Goal: Task Accomplishment & Management: Use online tool/utility

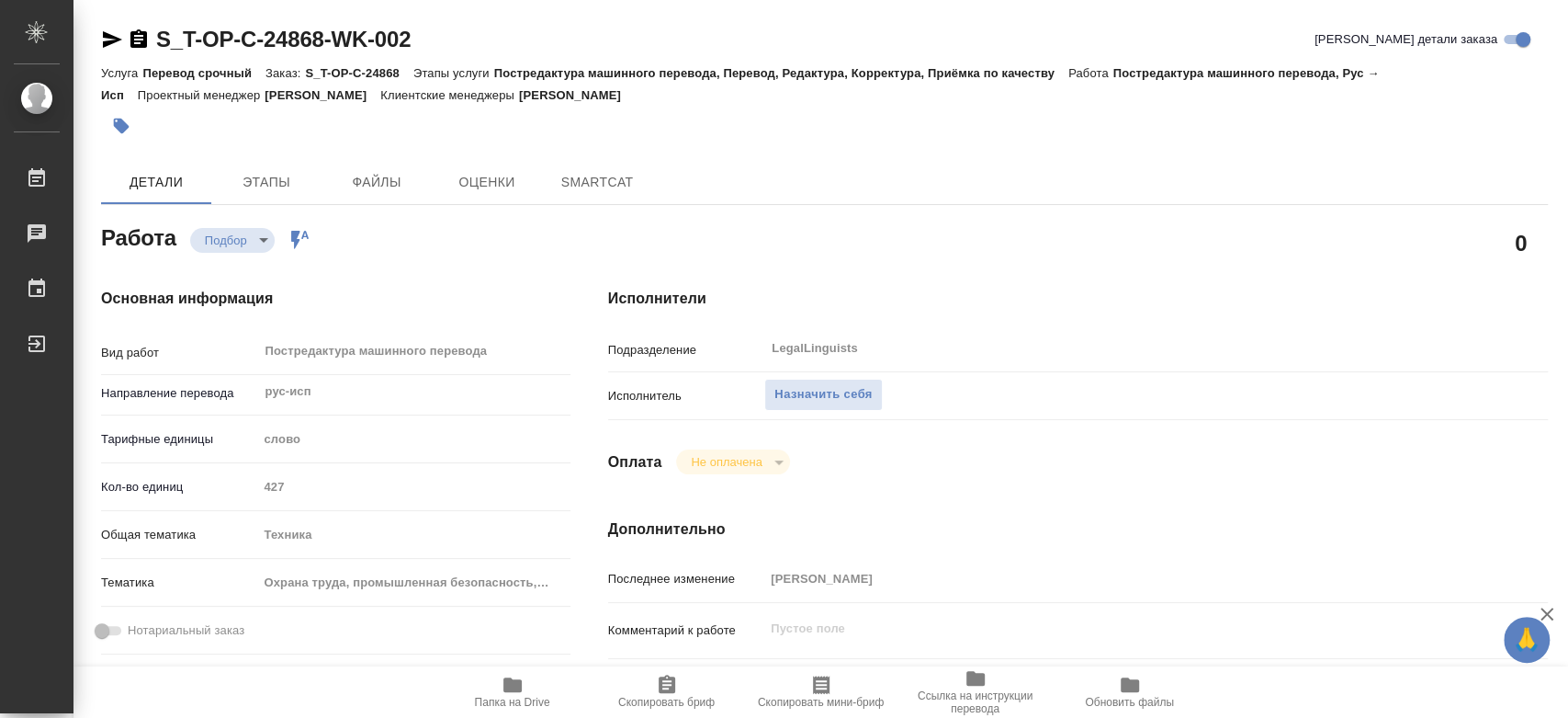
type textarea "x"
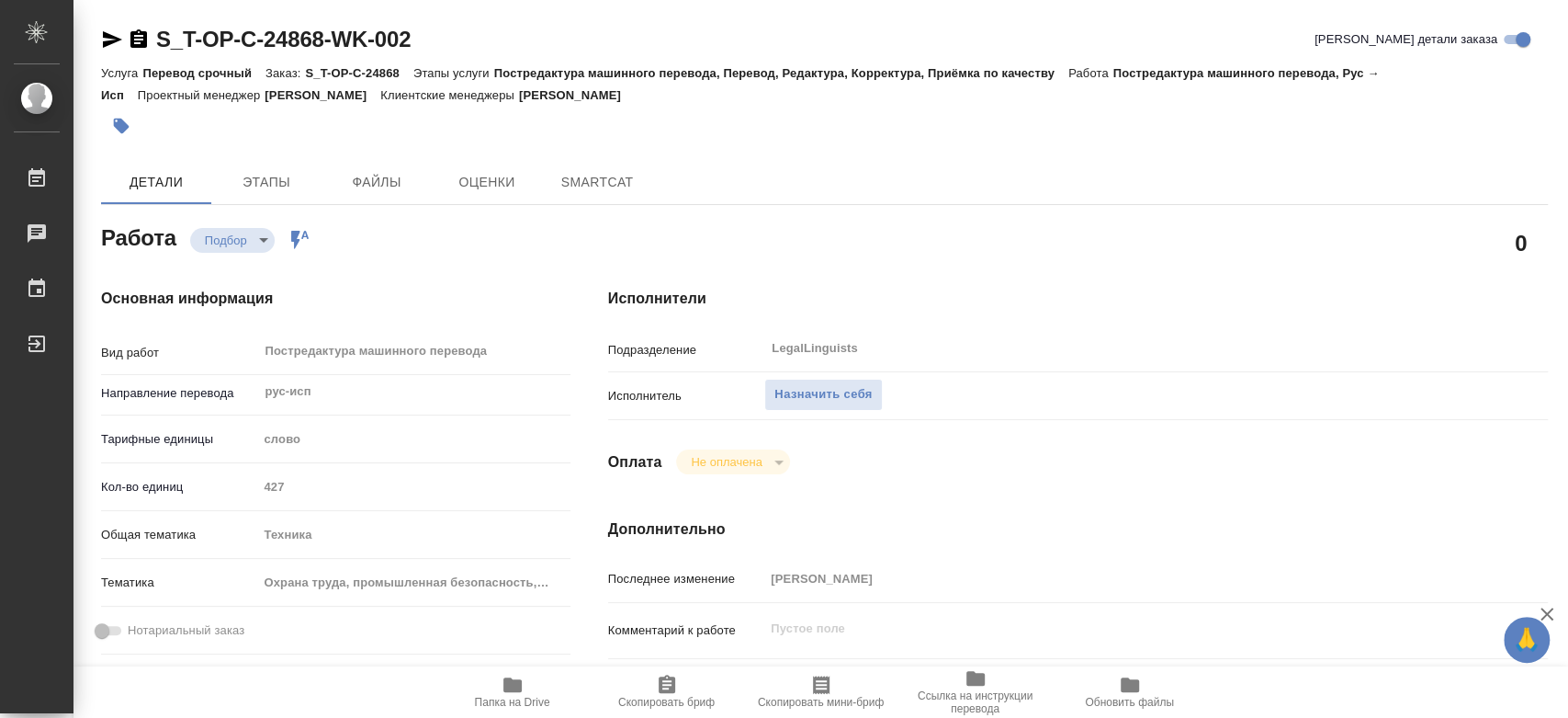
type textarea "x"
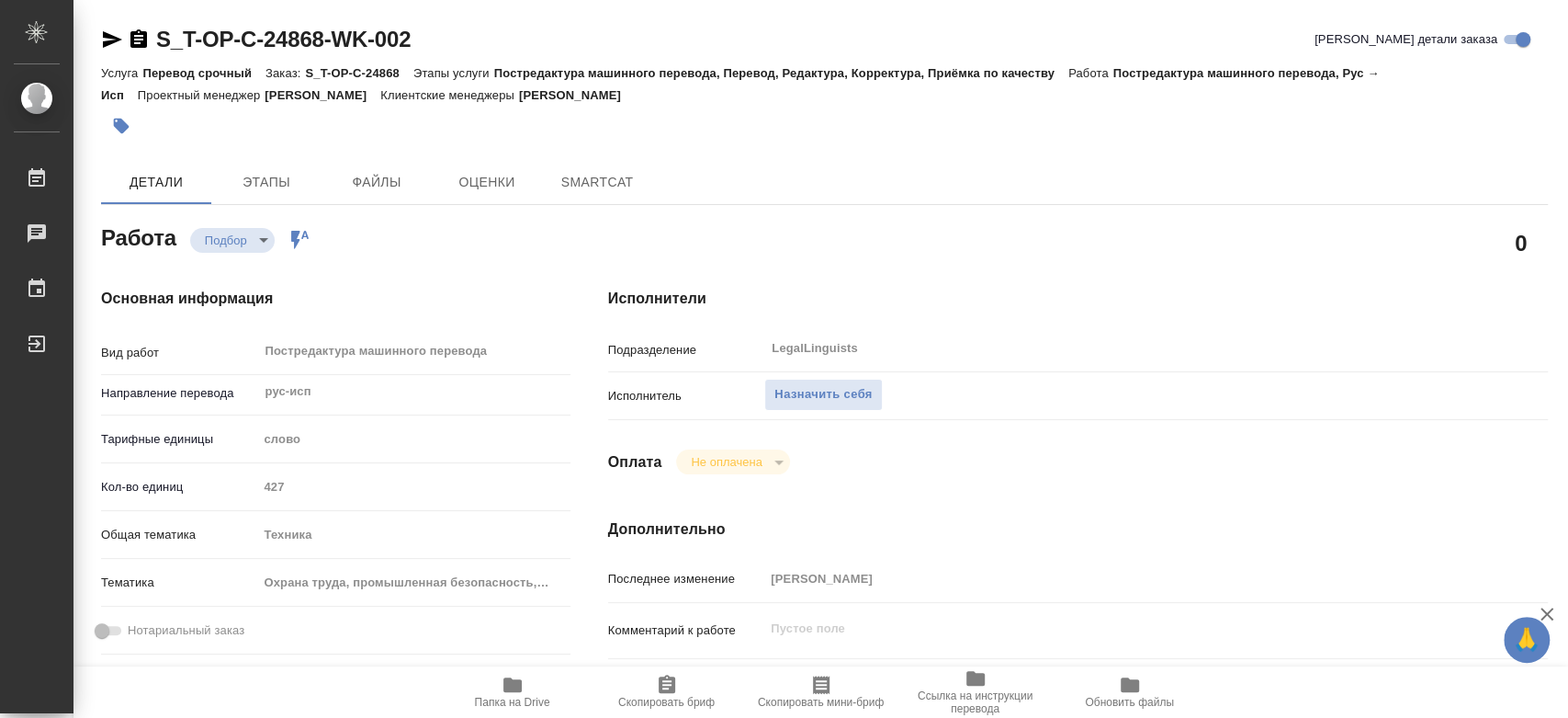
type textarea "x"
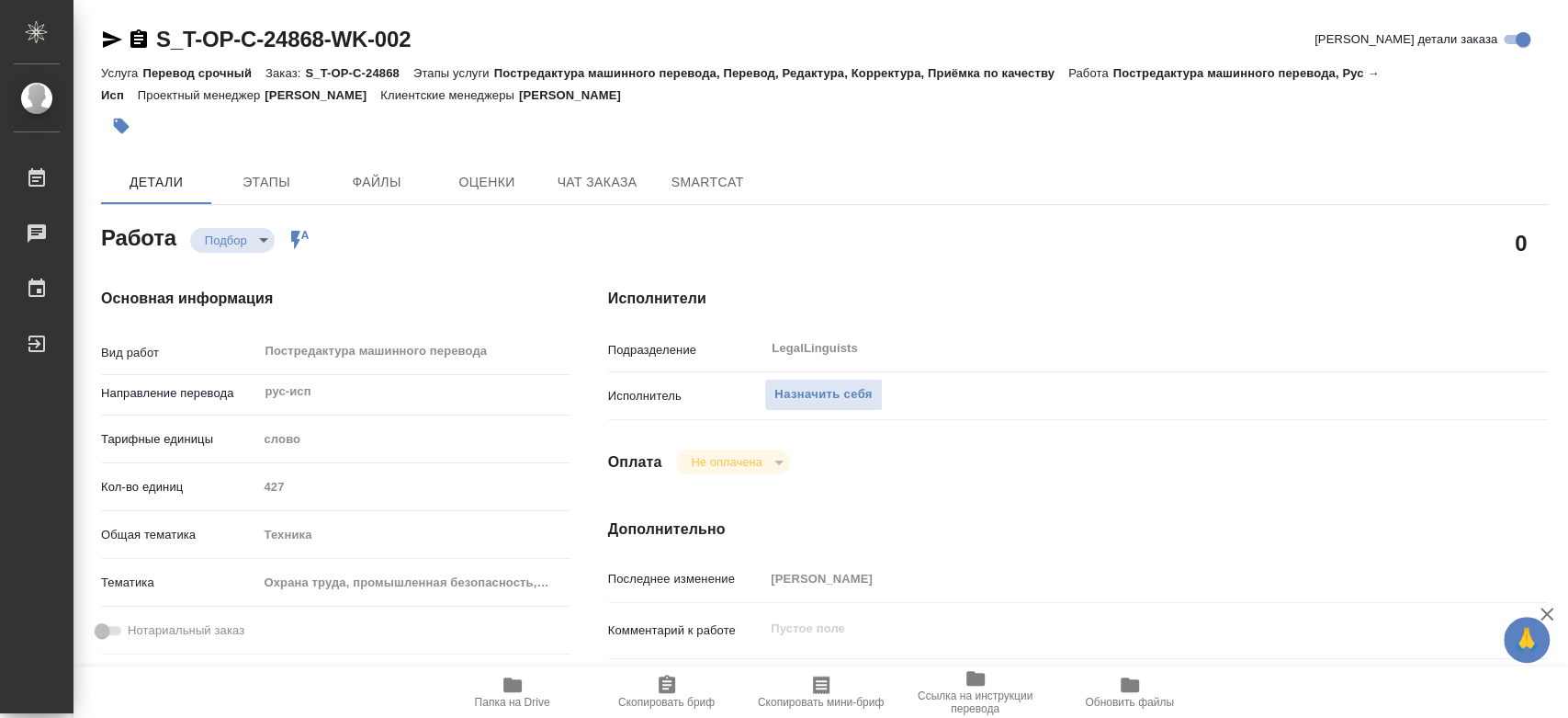
type textarea "x"
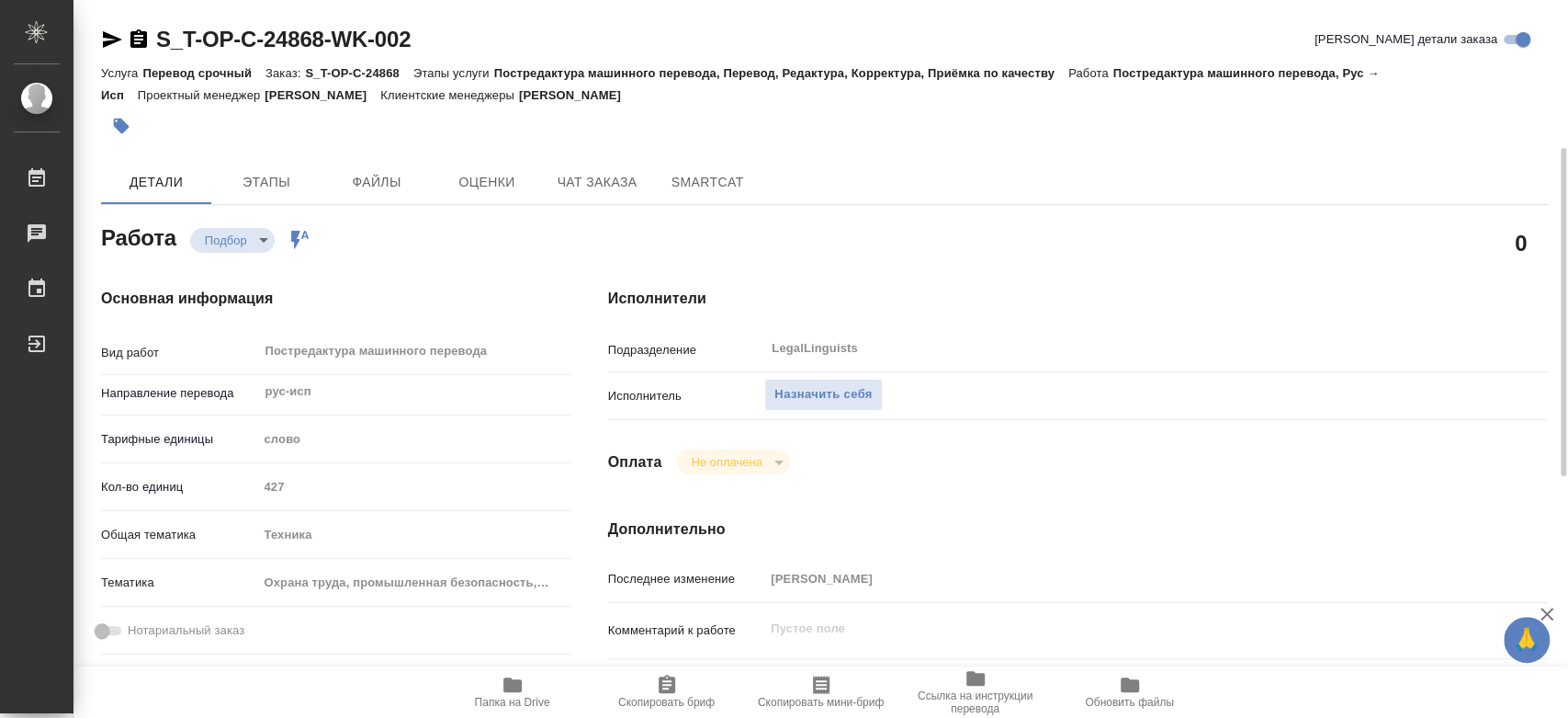
scroll to position [408, 0]
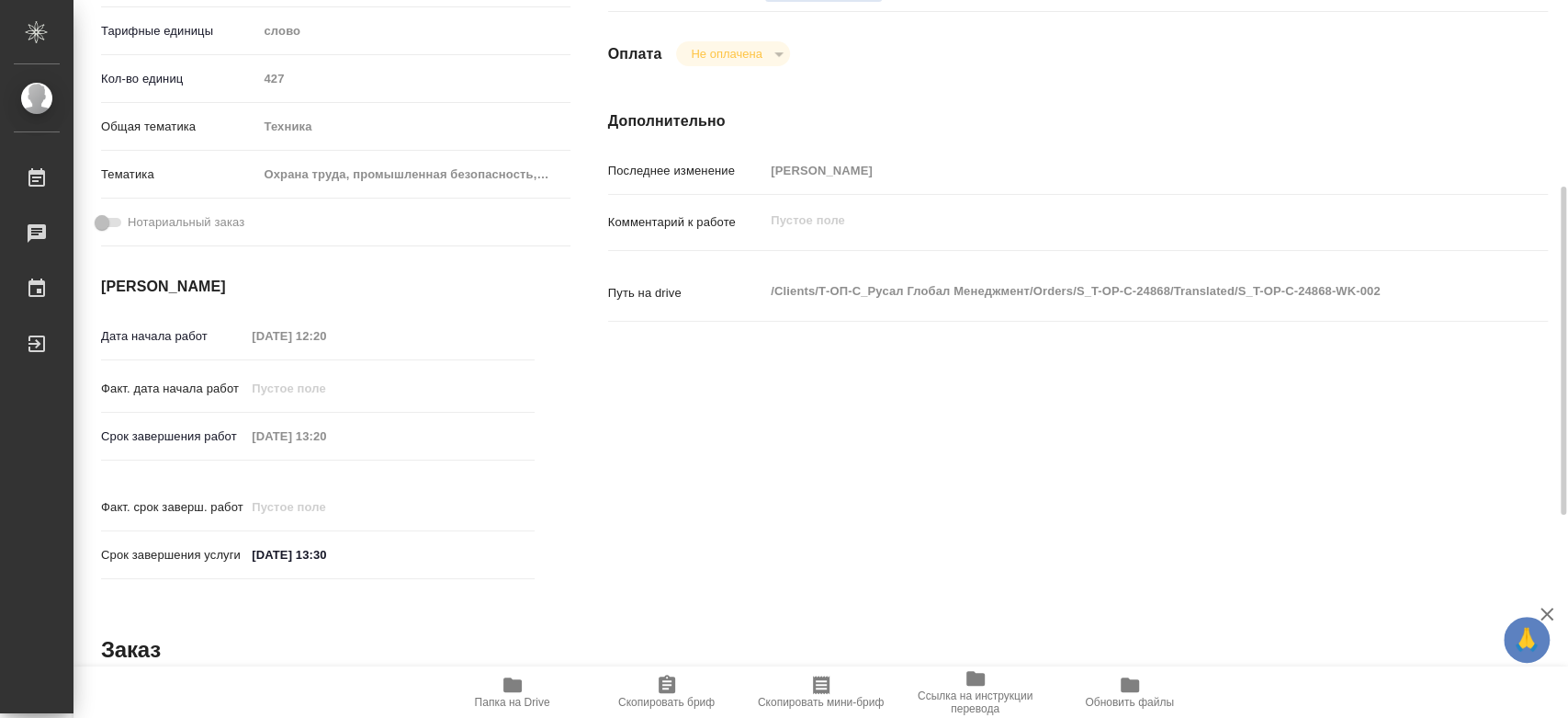
type textarea "x"
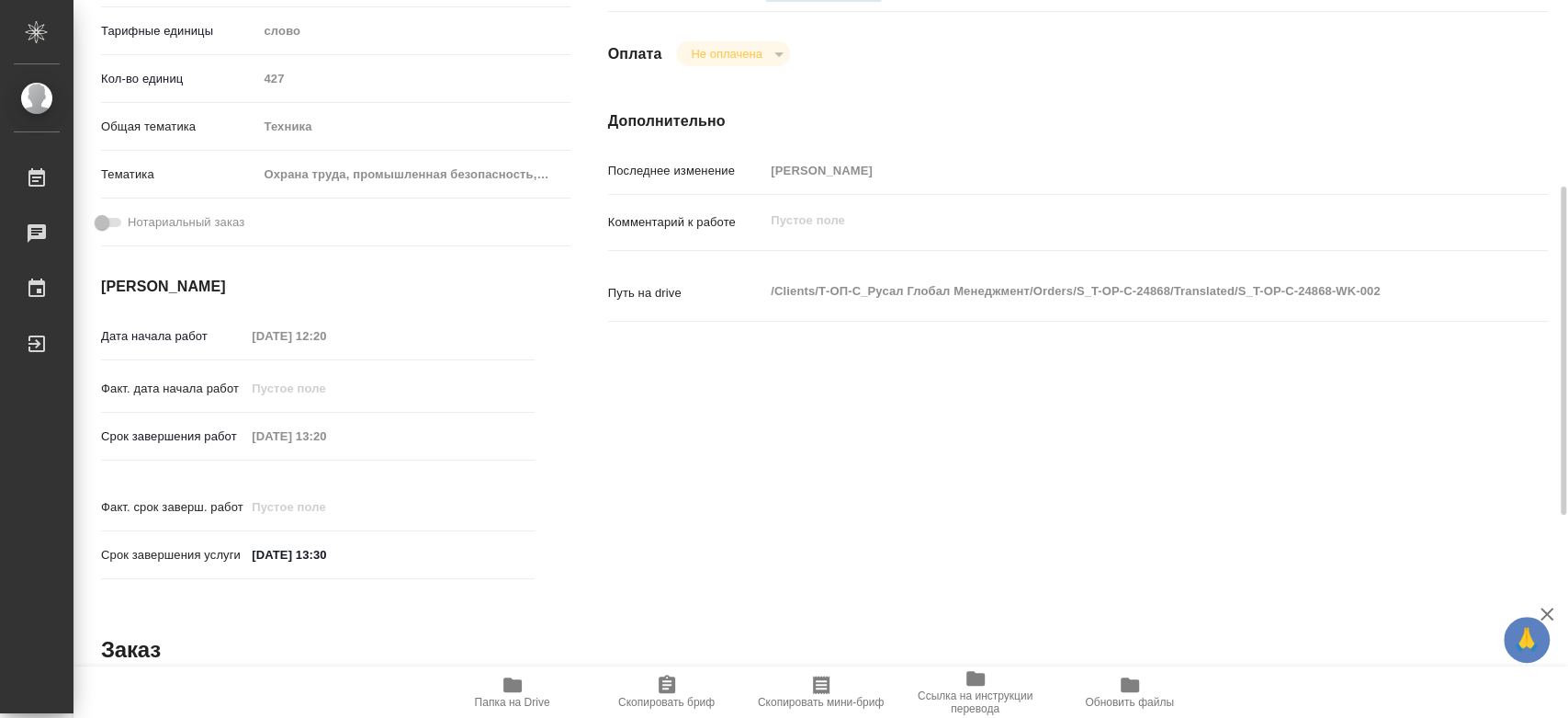
scroll to position [204, 0]
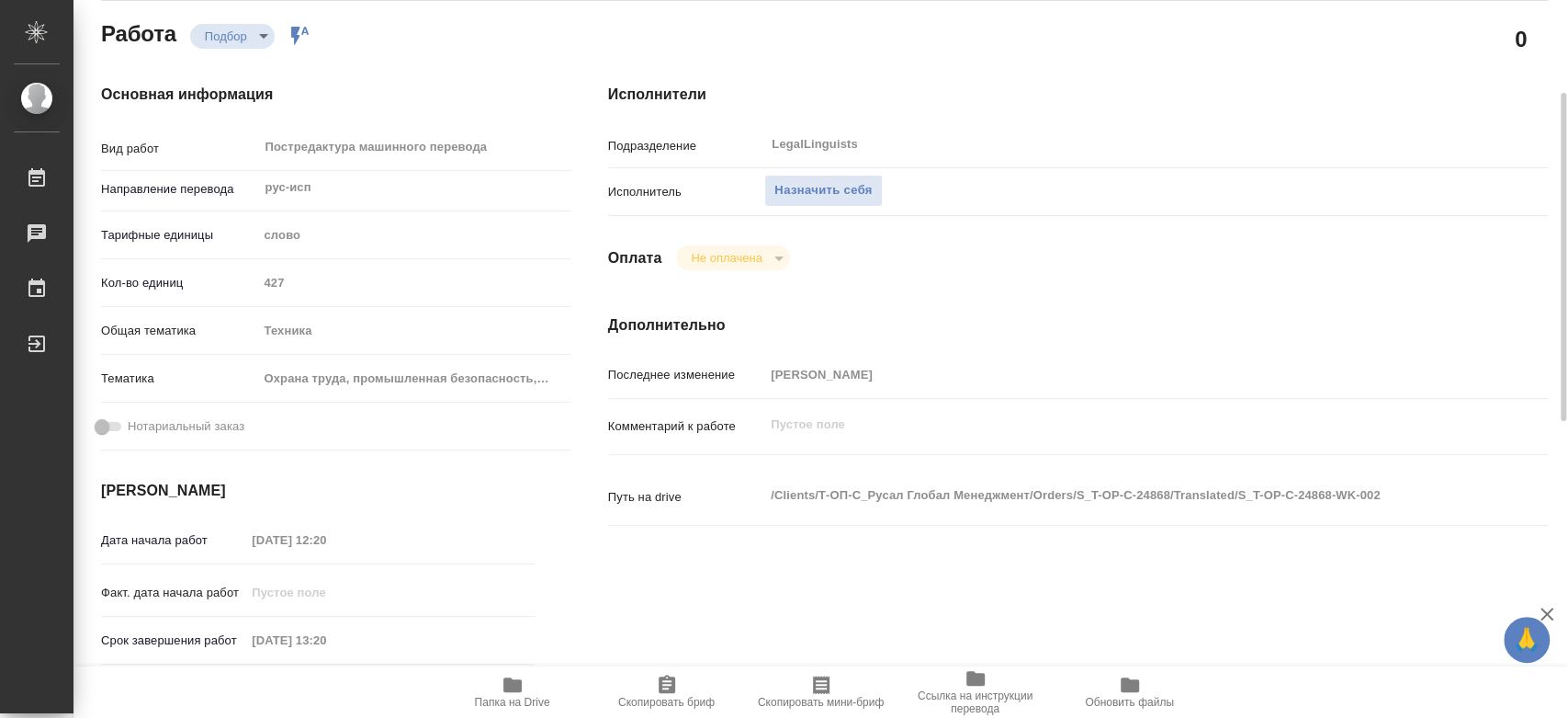
click at [525, 688] on span "Папка на Drive" at bounding box center [513, 691] width 132 height 35
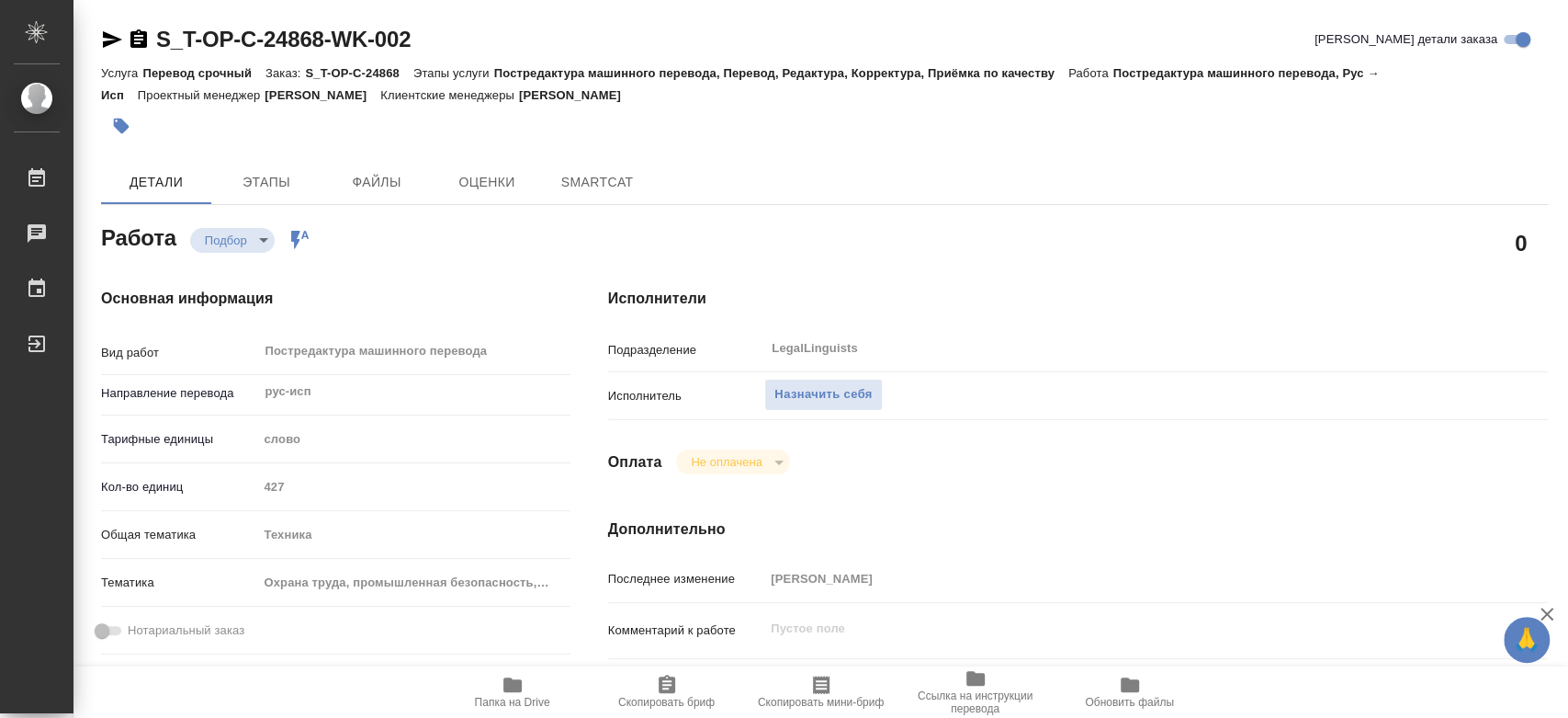
type textarea "x"
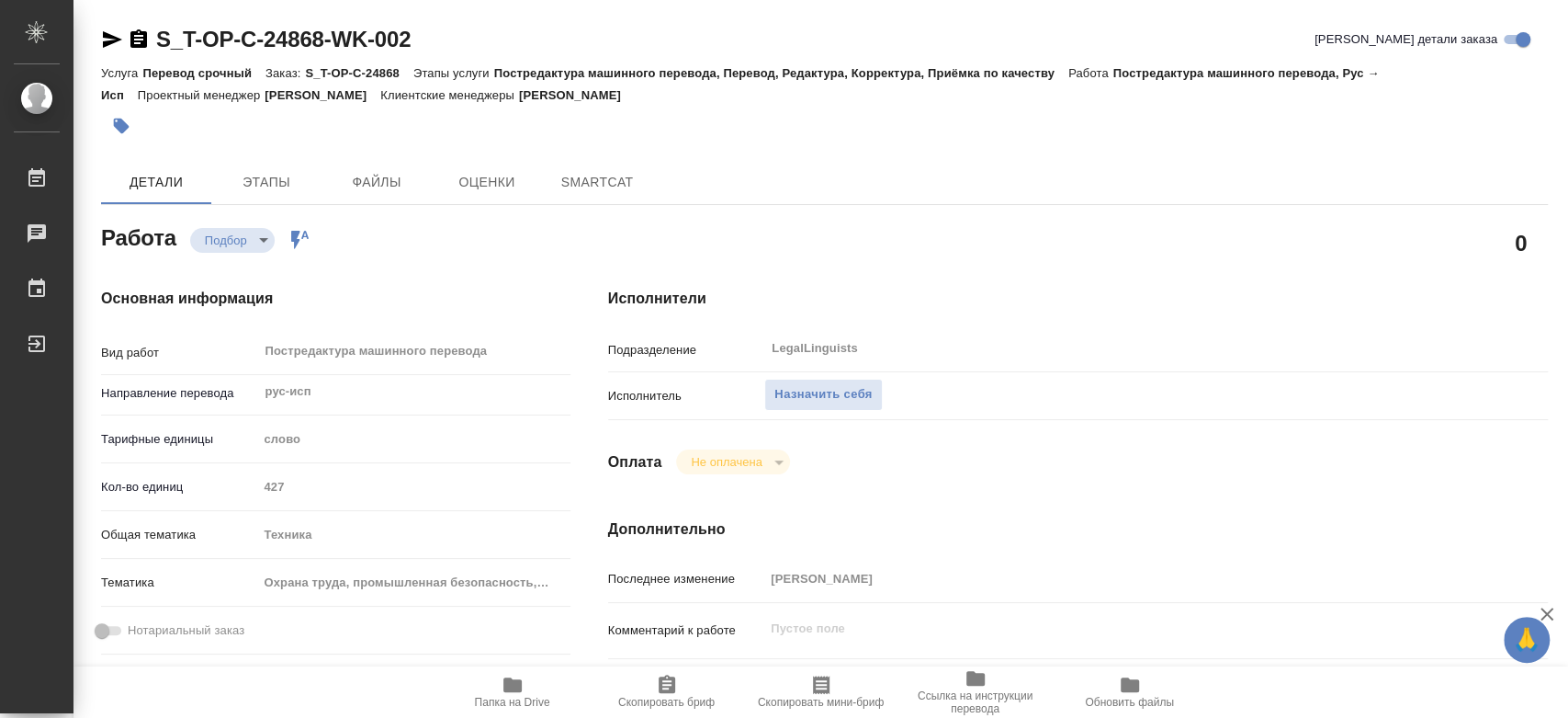
type textarea "x"
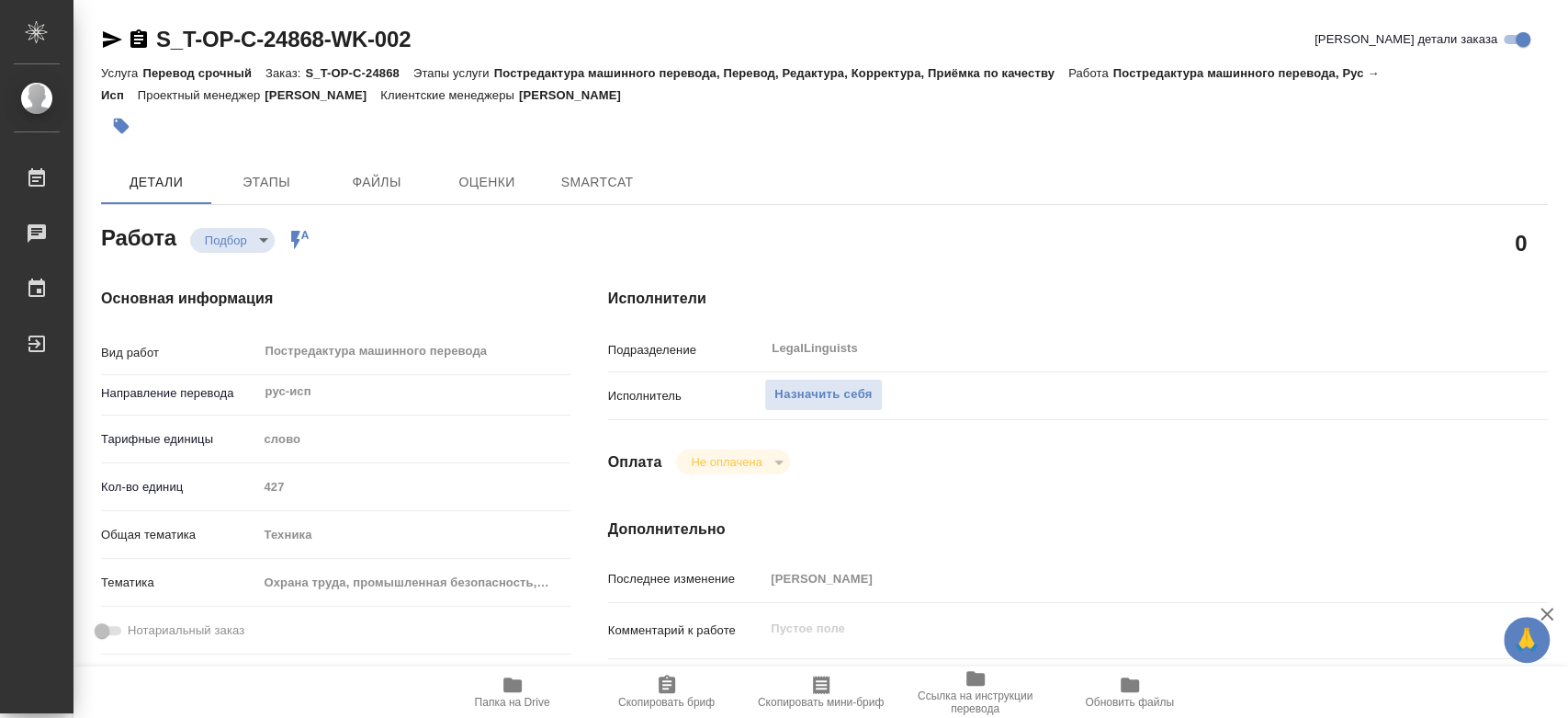
scroll to position [306, 0]
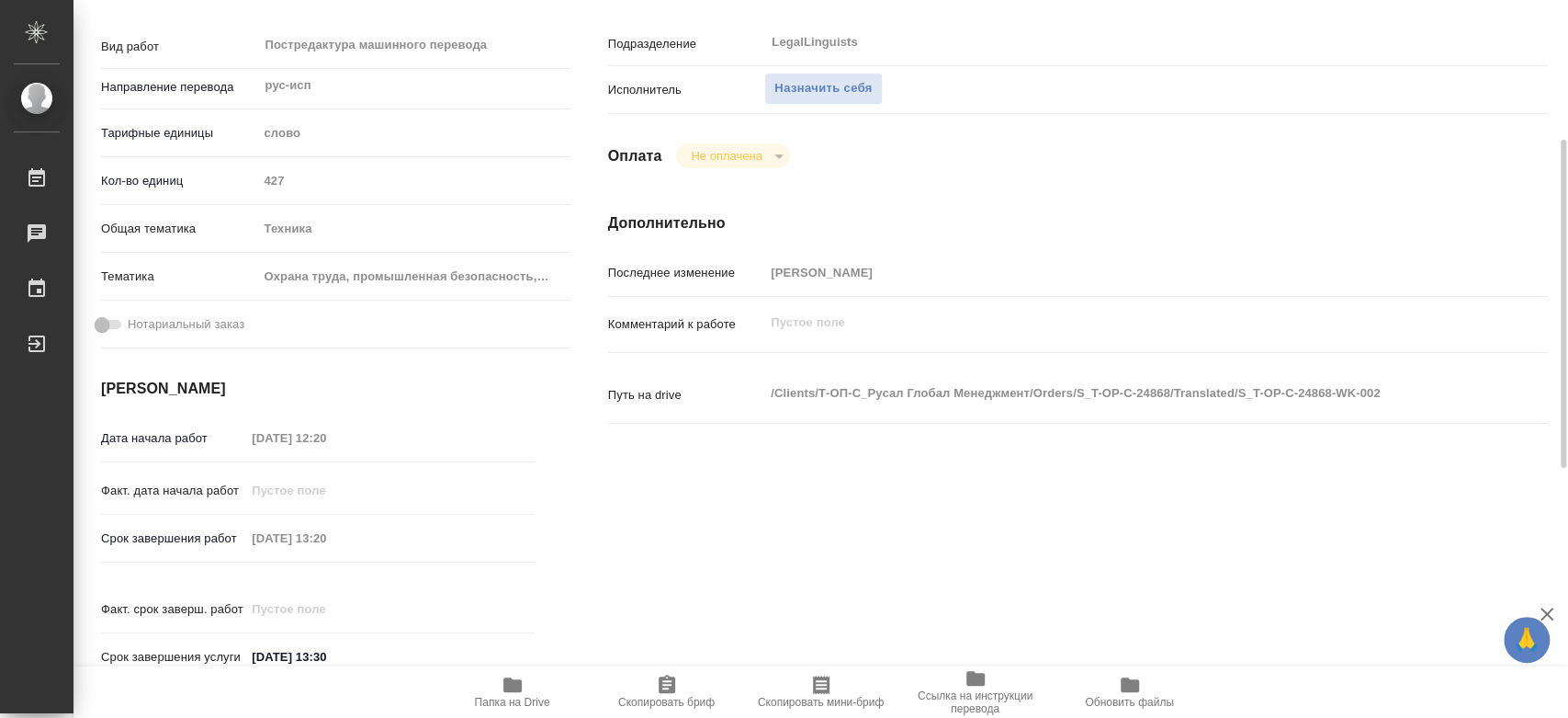
type textarea "x"
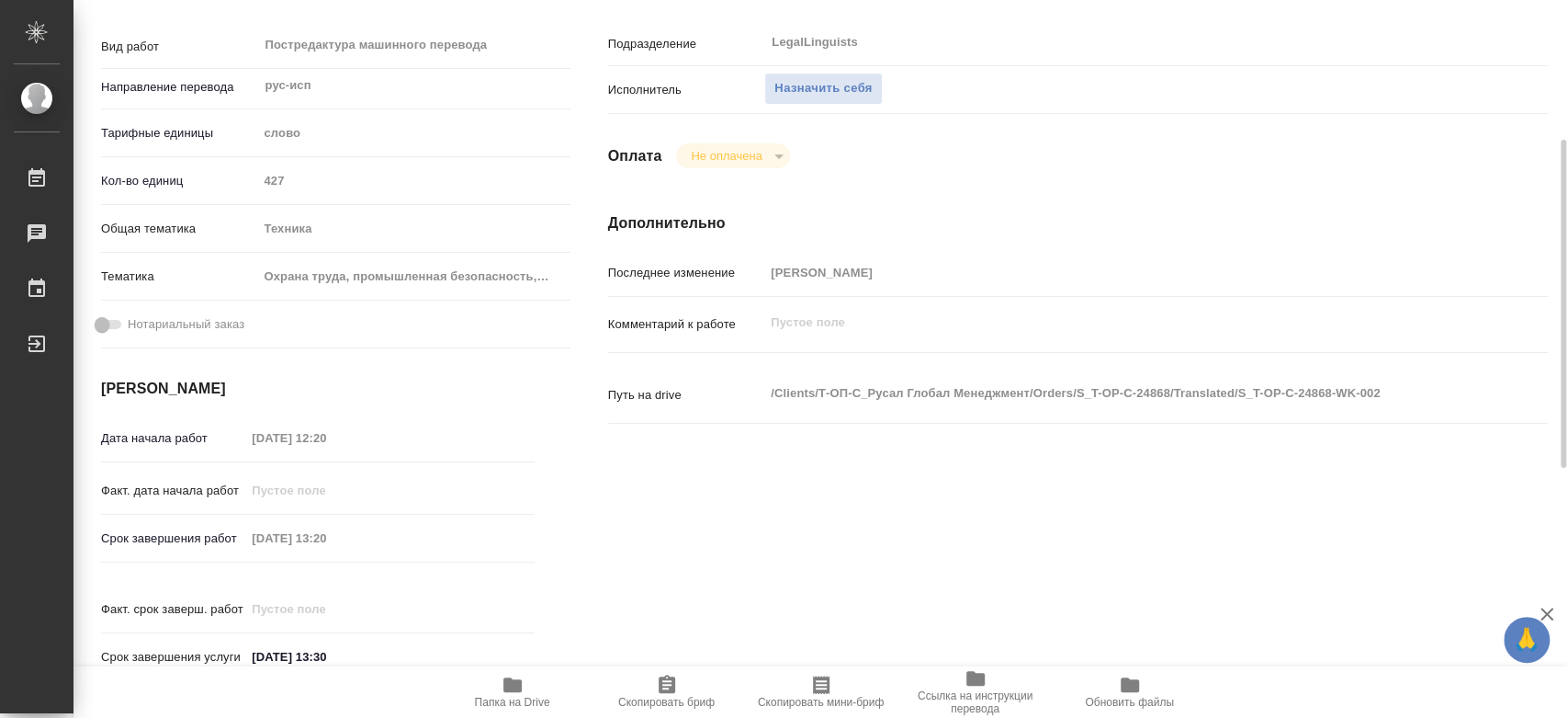
type textarea "x"
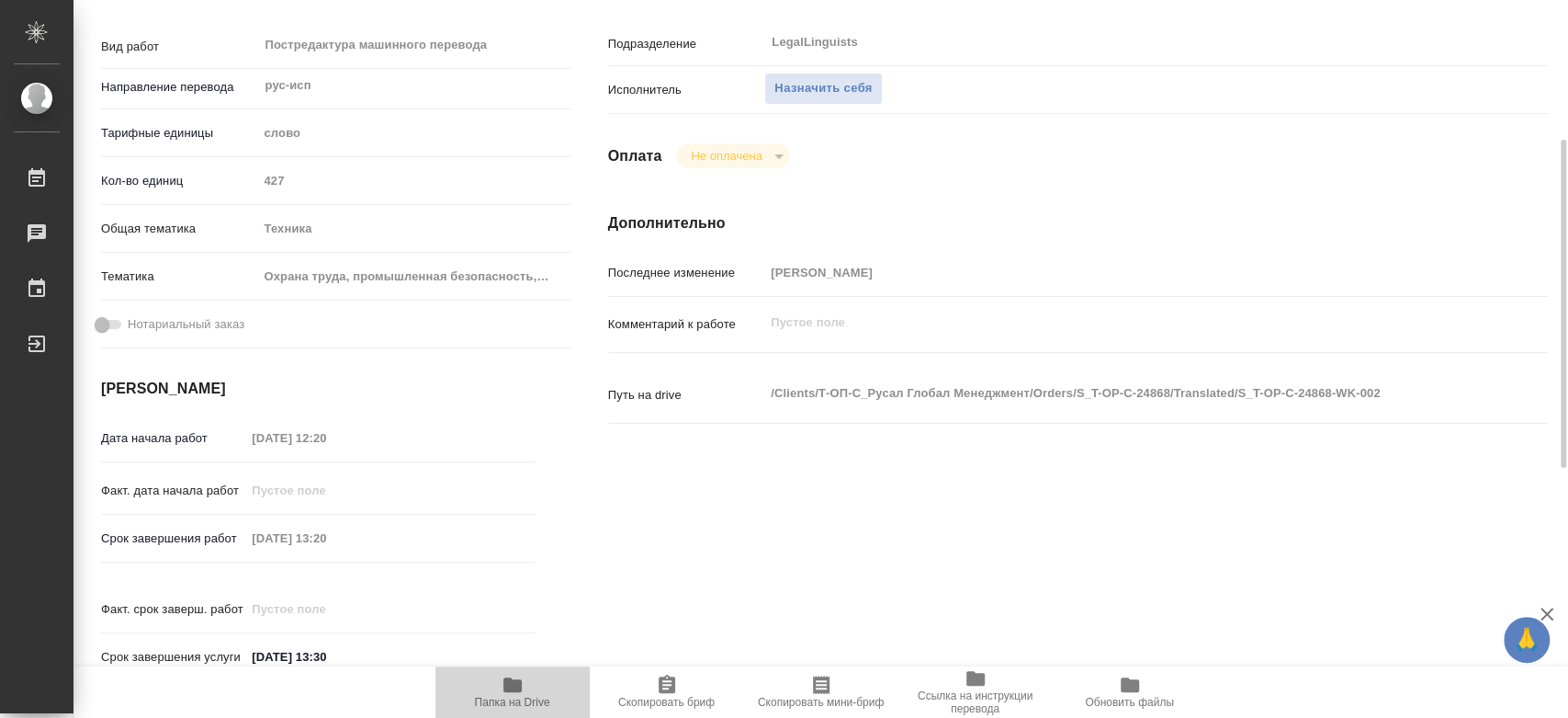
click at [515, 698] on span "Папка на Drive" at bounding box center [512, 702] width 75 height 13
type textarea "x"
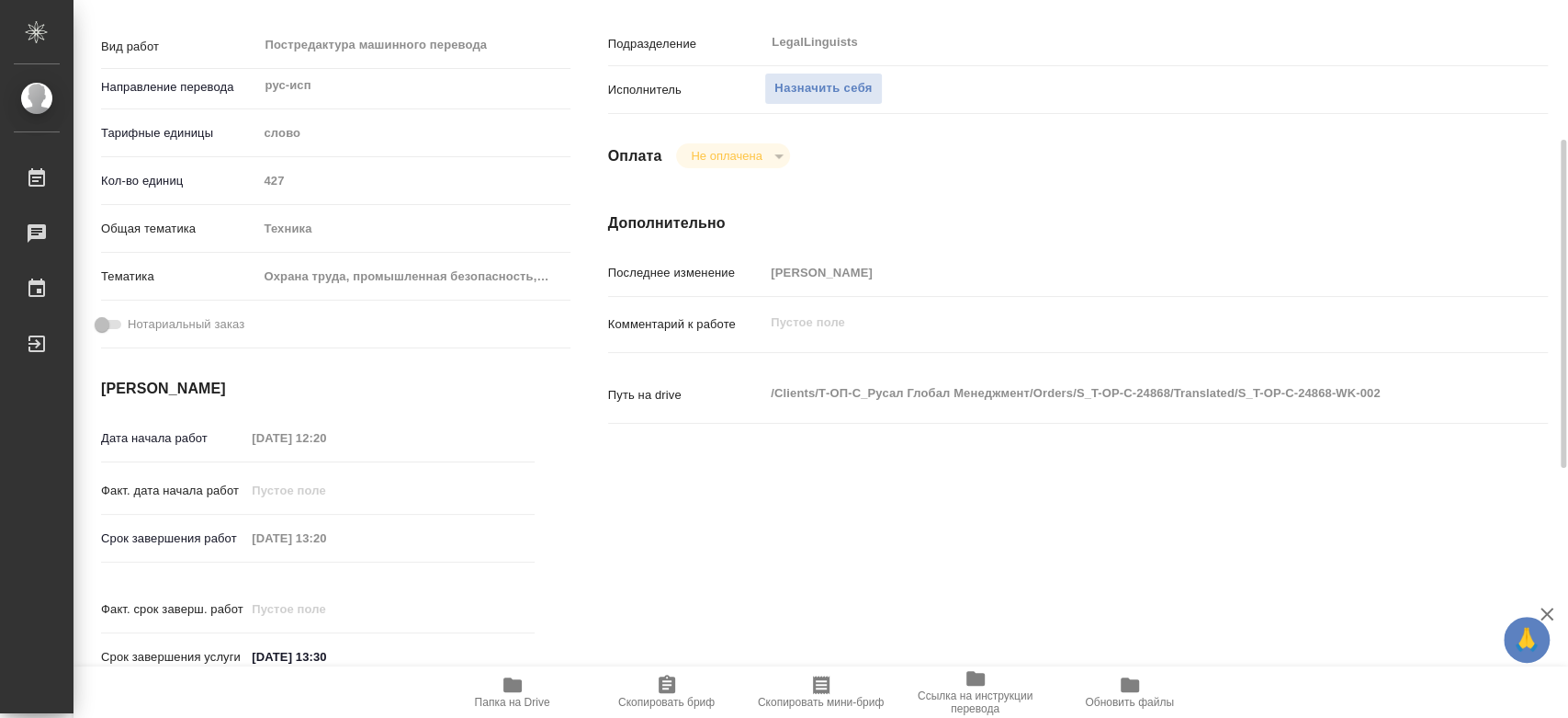
type textarea "x"
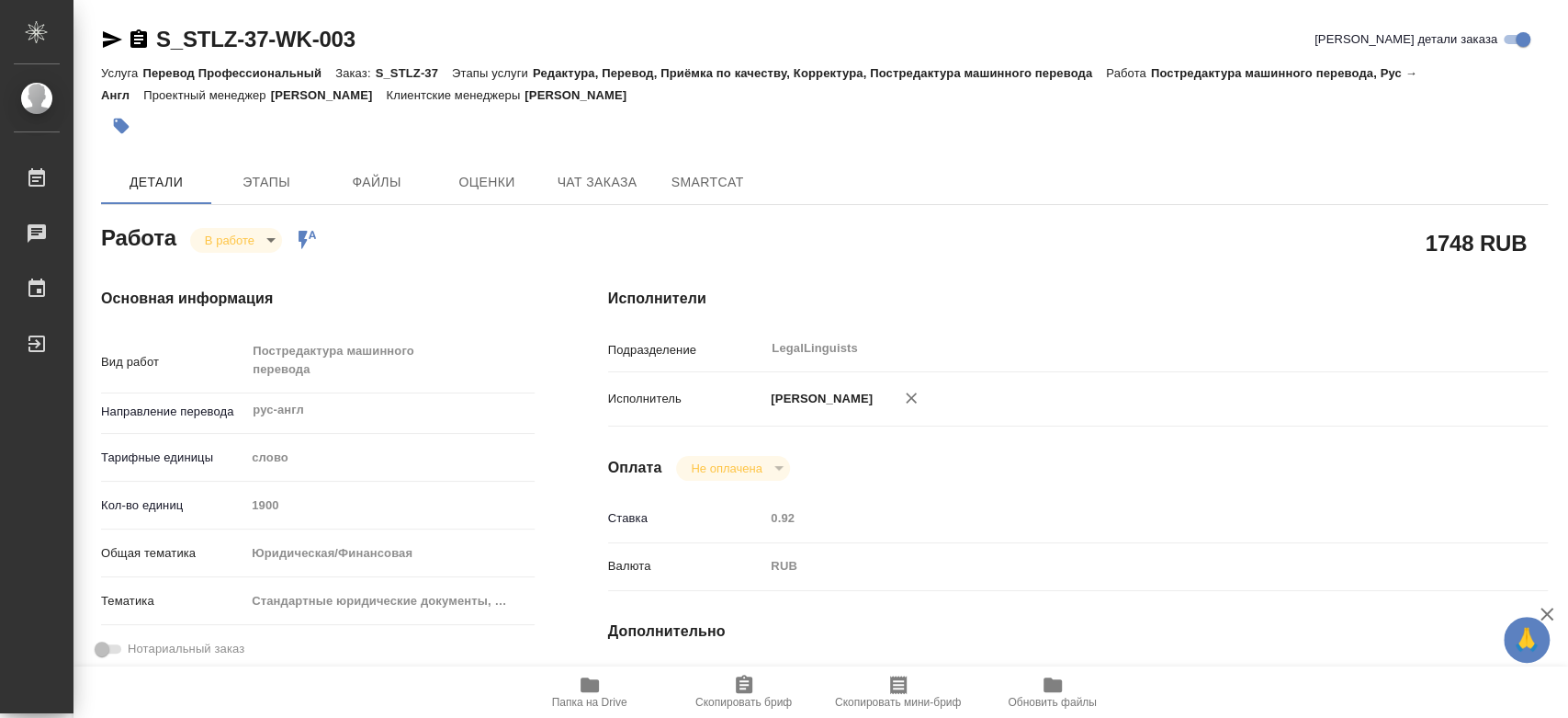
scroll to position [612, 0]
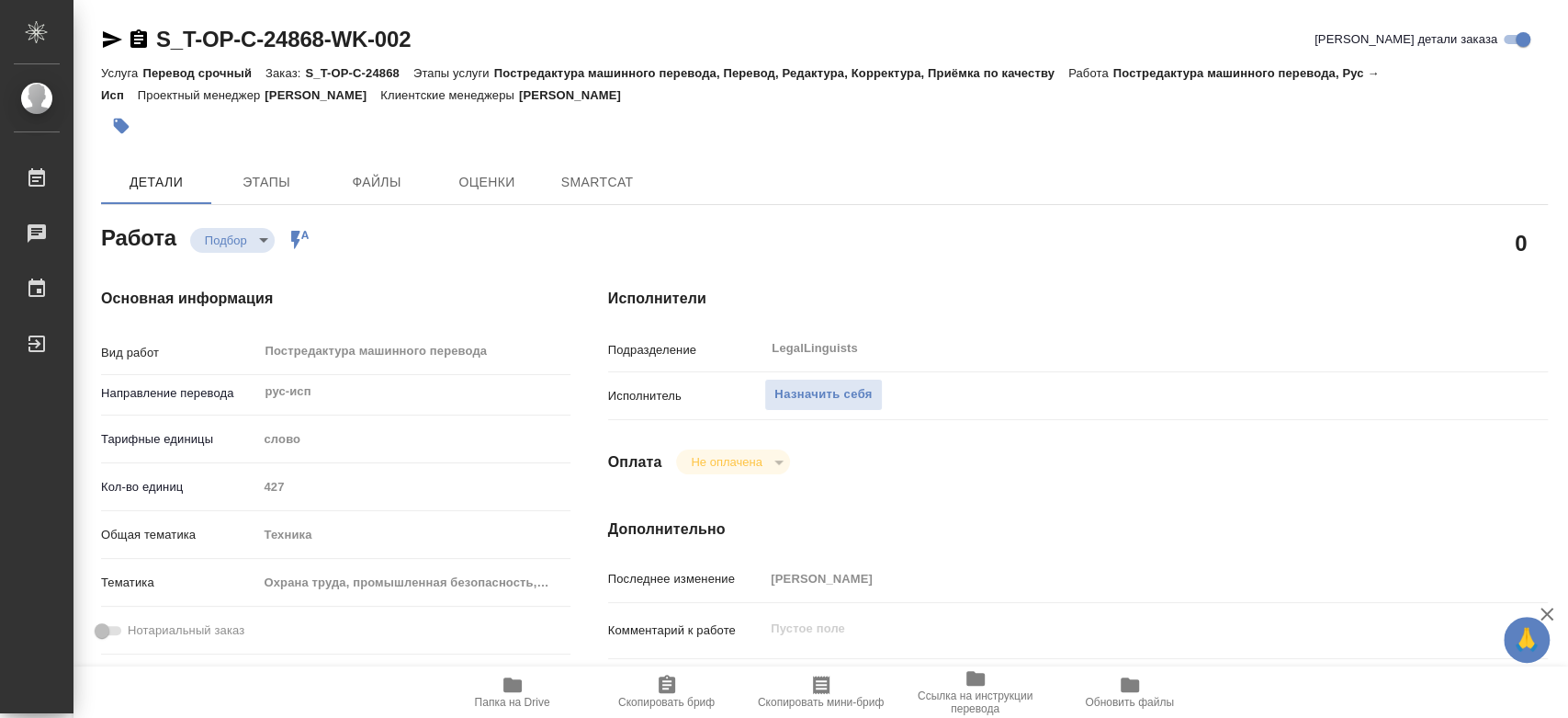
type textarea "x"
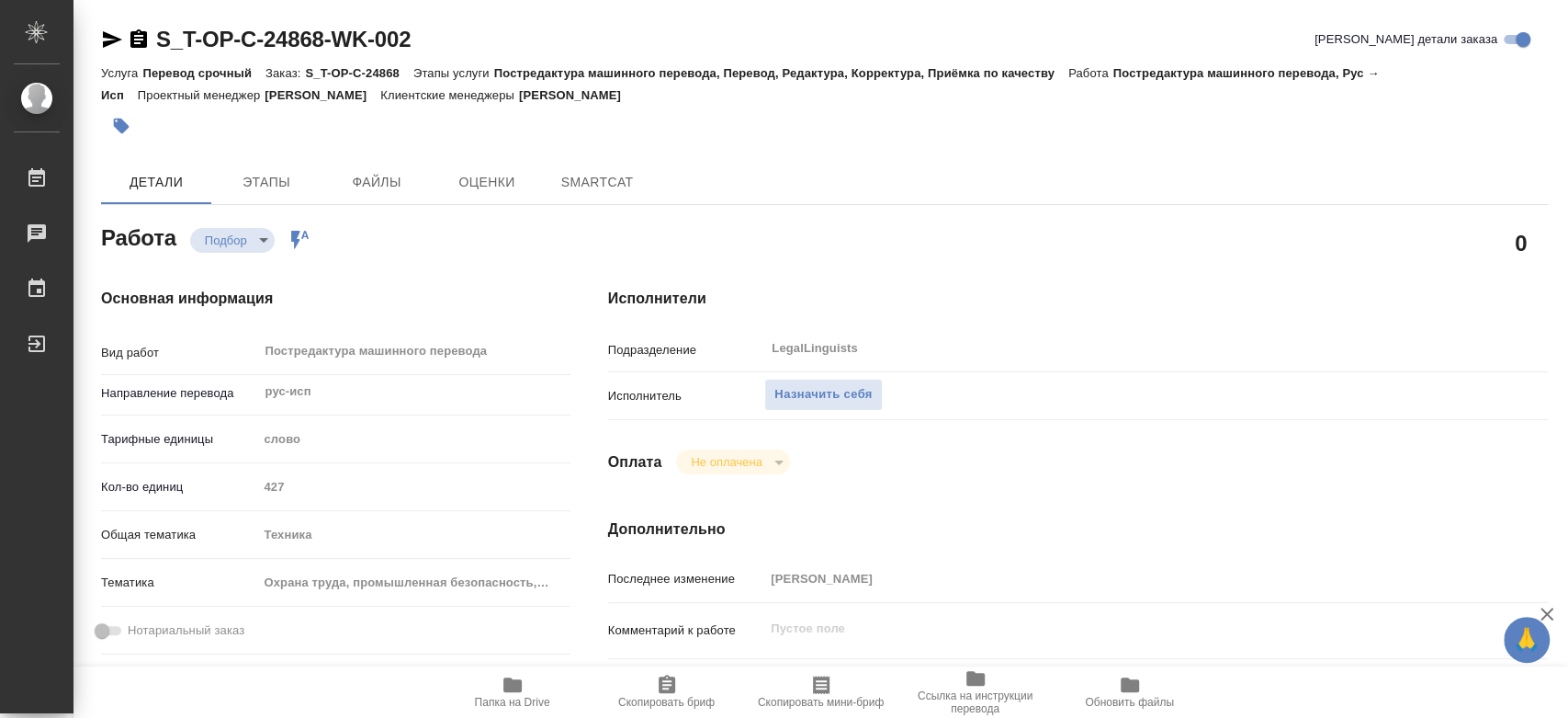
type textarea "x"
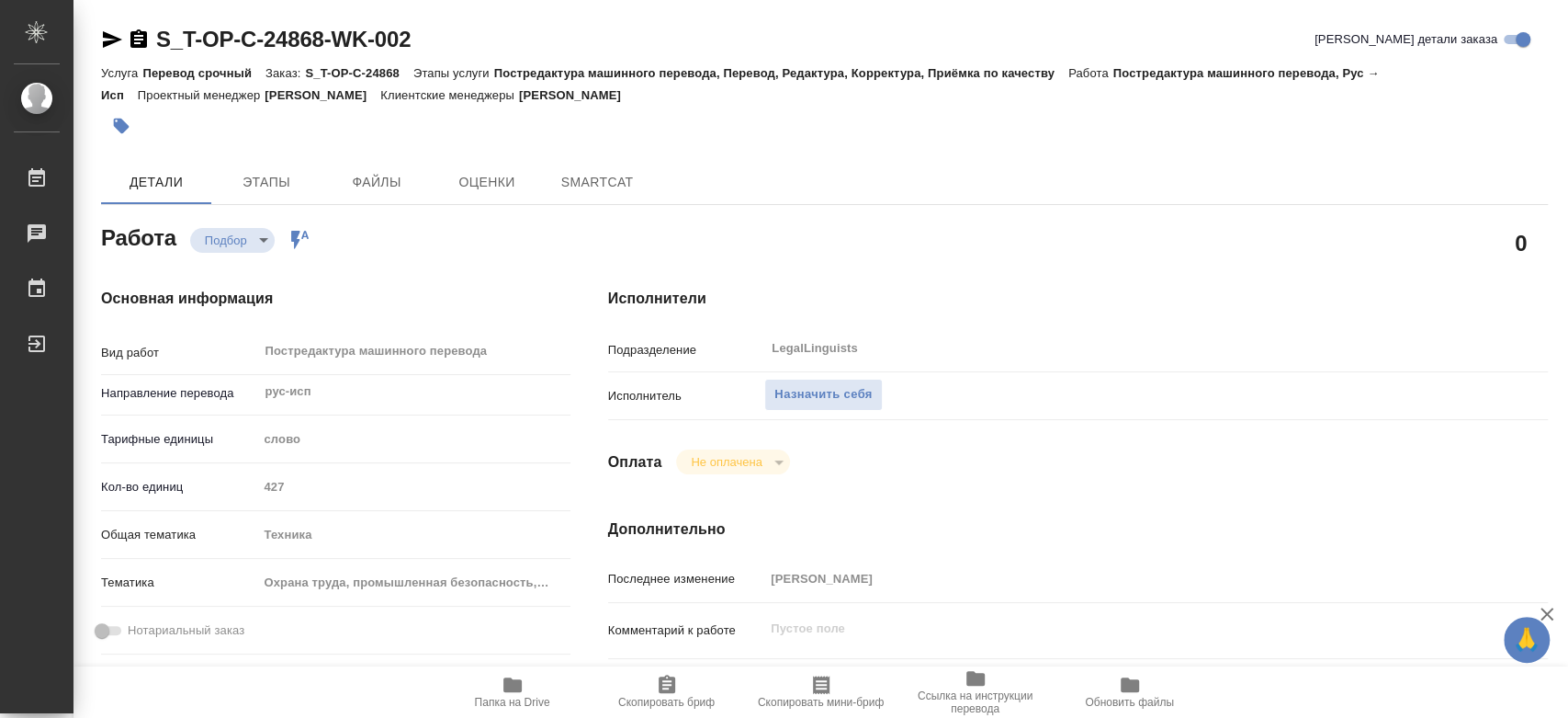
type textarea "x"
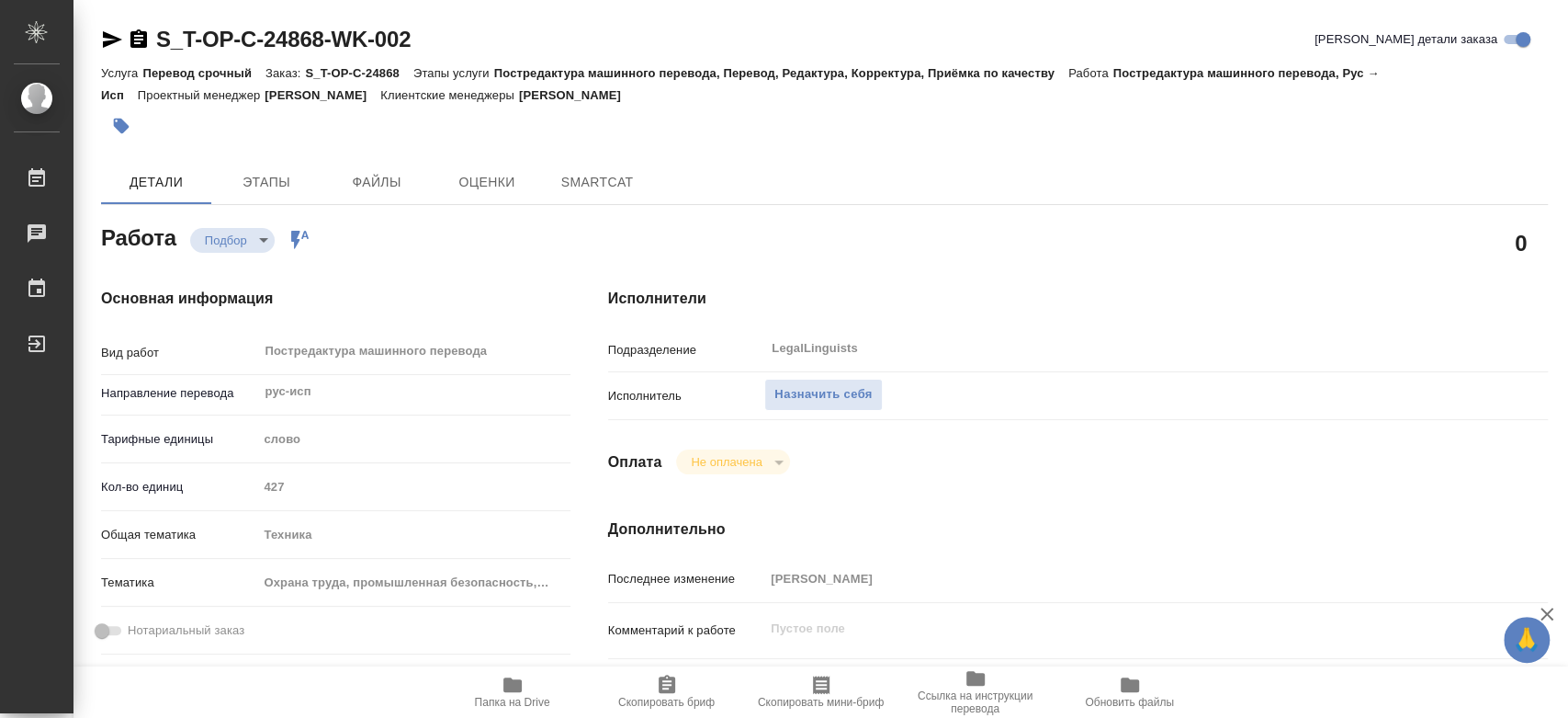
type textarea "x"
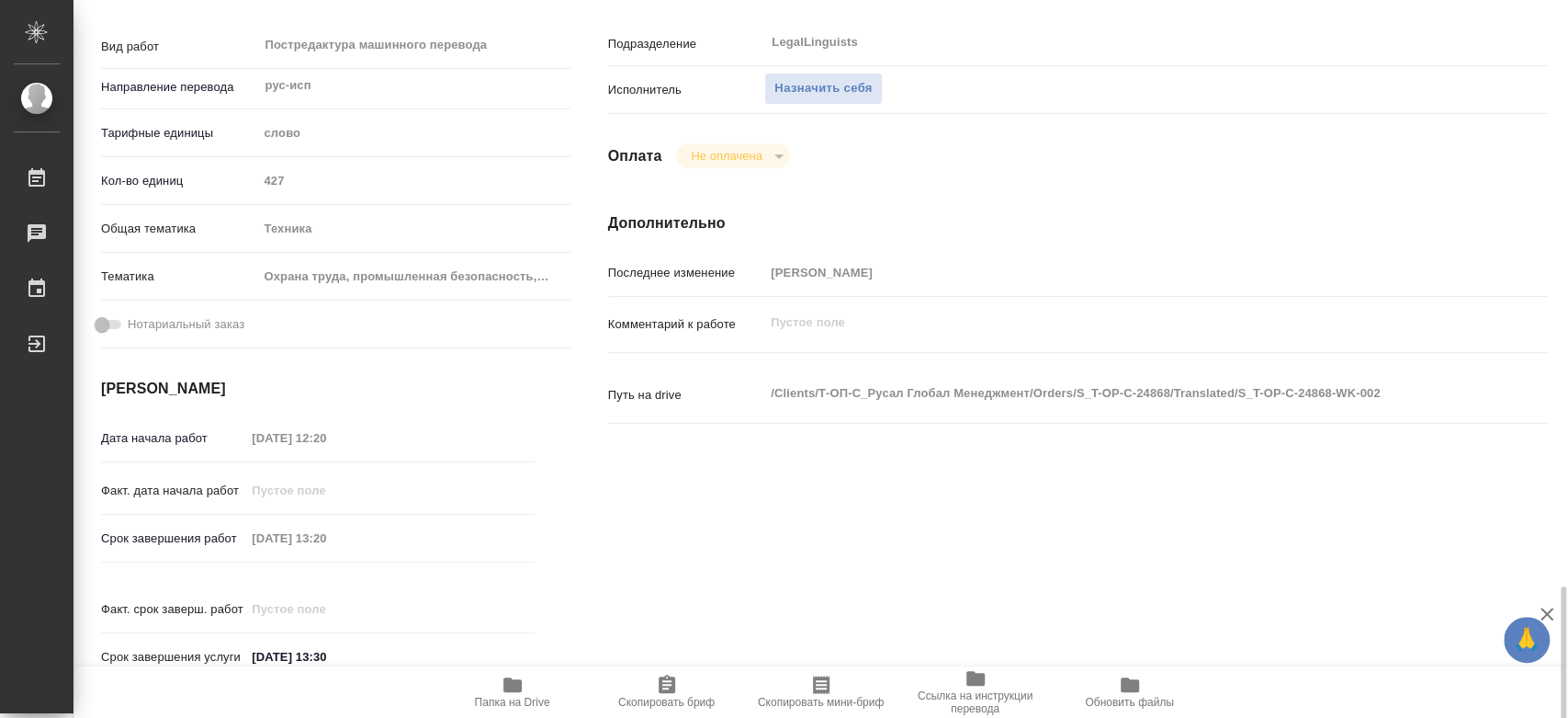
scroll to position [612, 0]
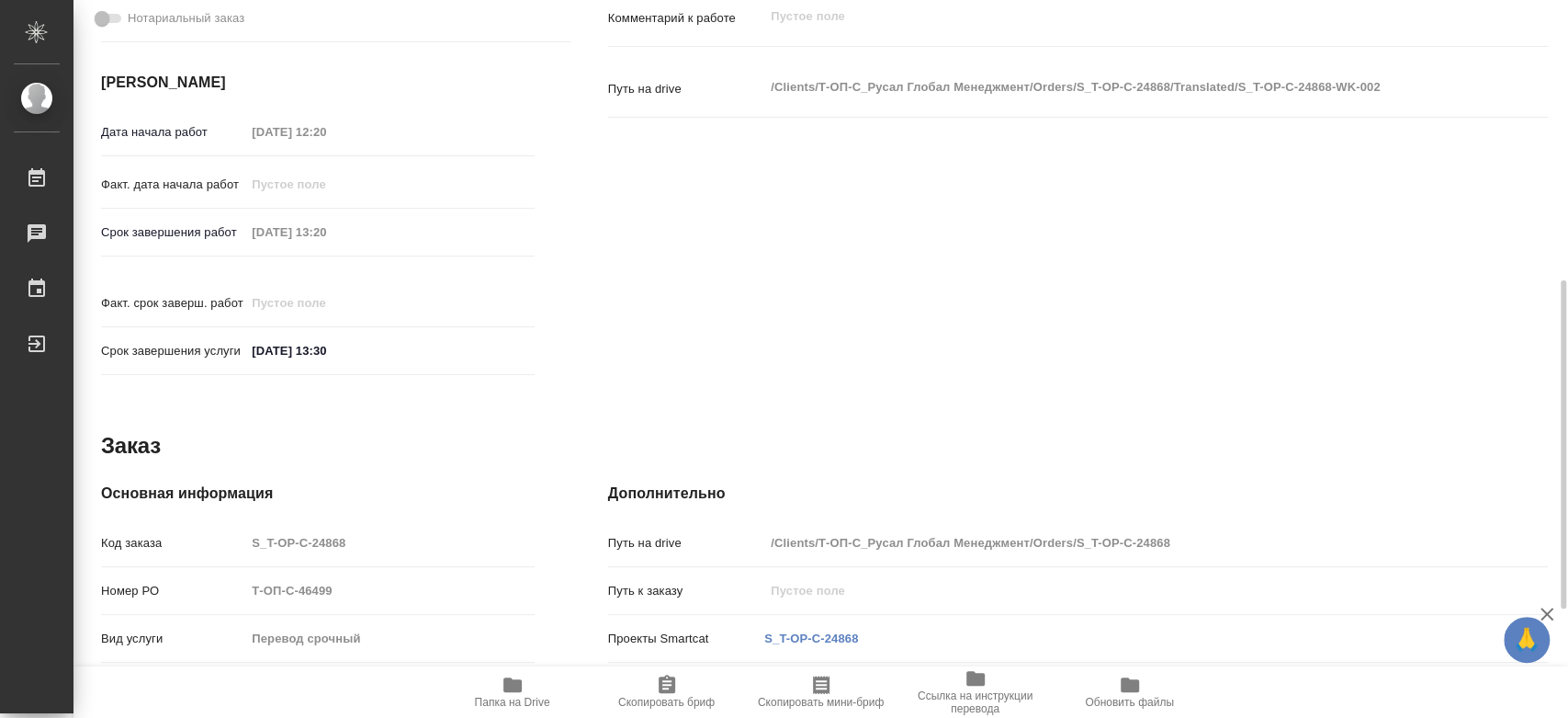
type textarea "x"
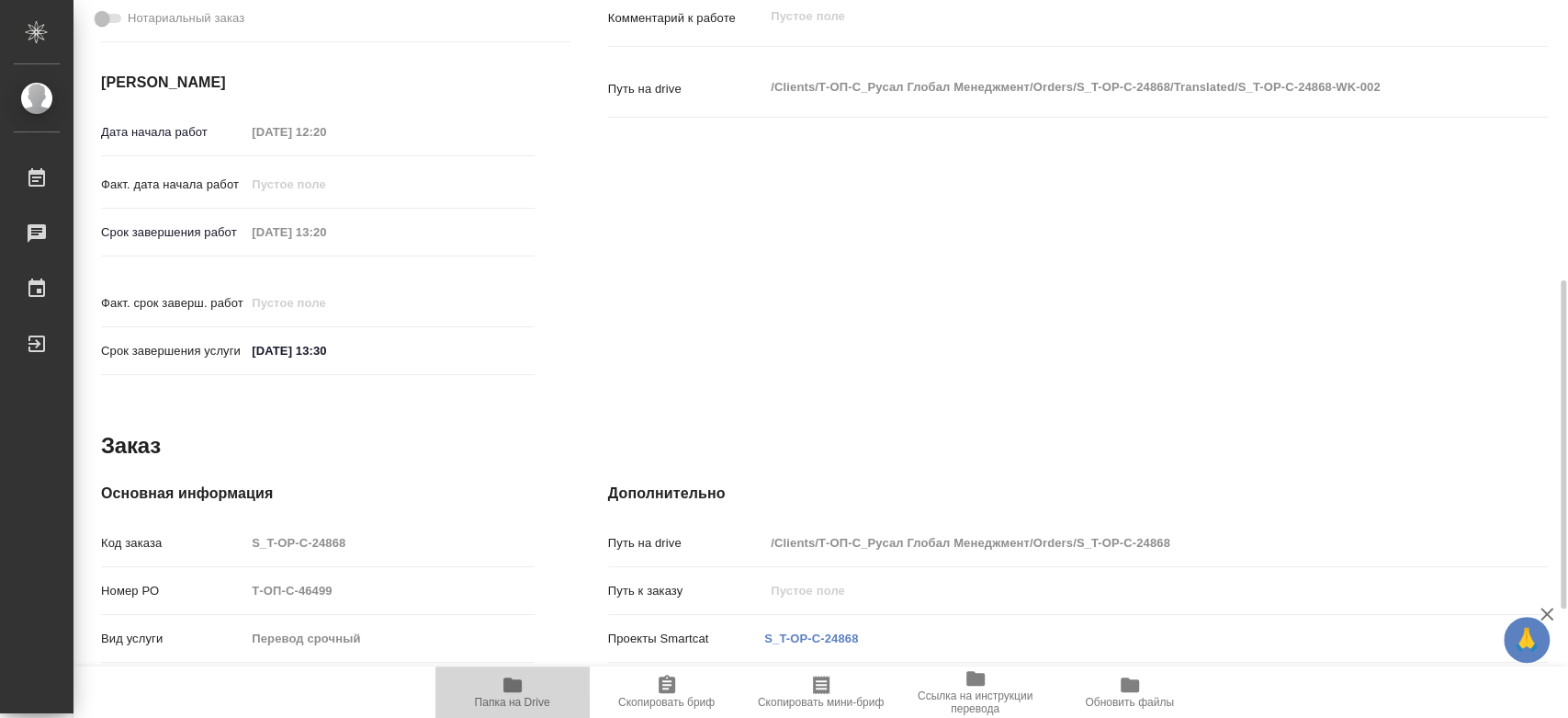
click at [520, 692] on icon "button" at bounding box center [513, 685] width 22 height 22
type textarea "x"
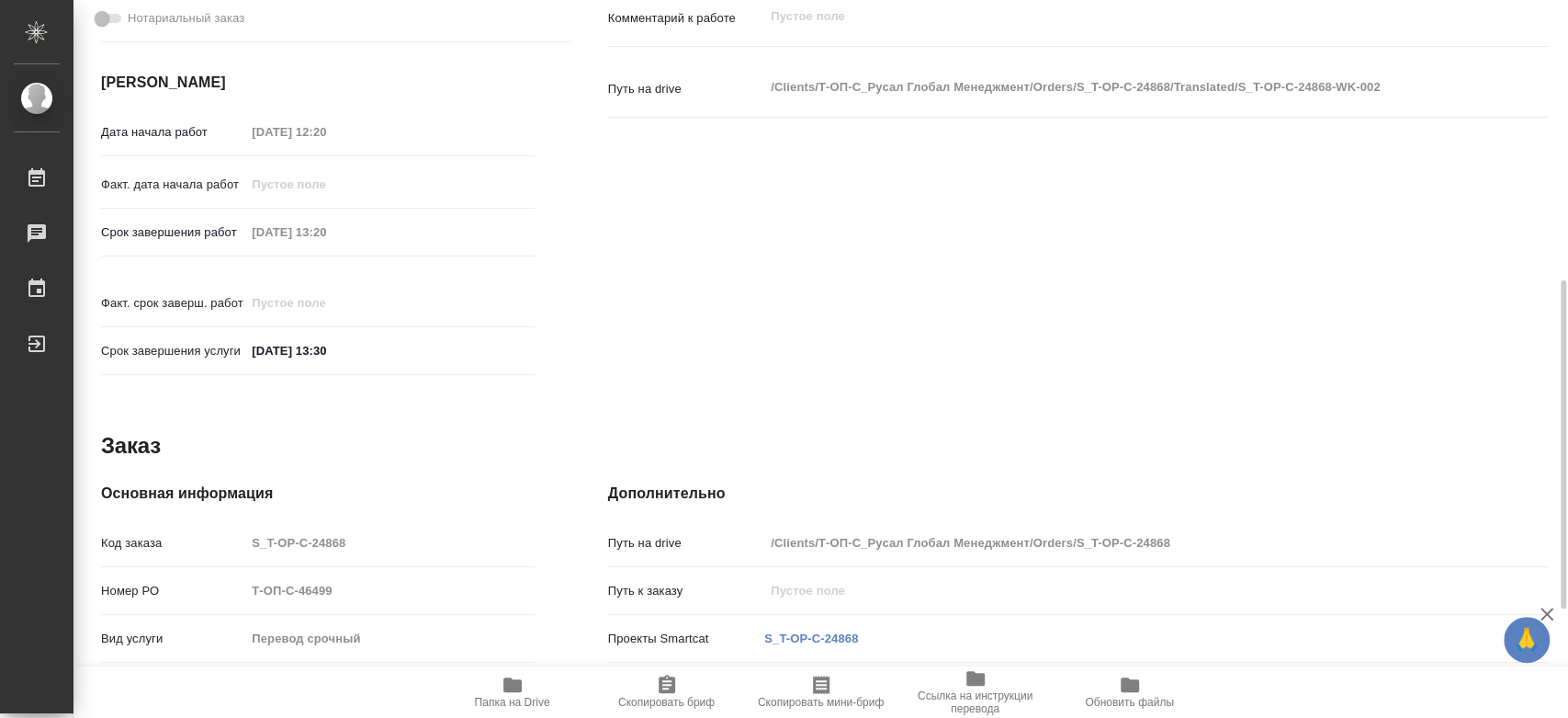
type textarea "x"
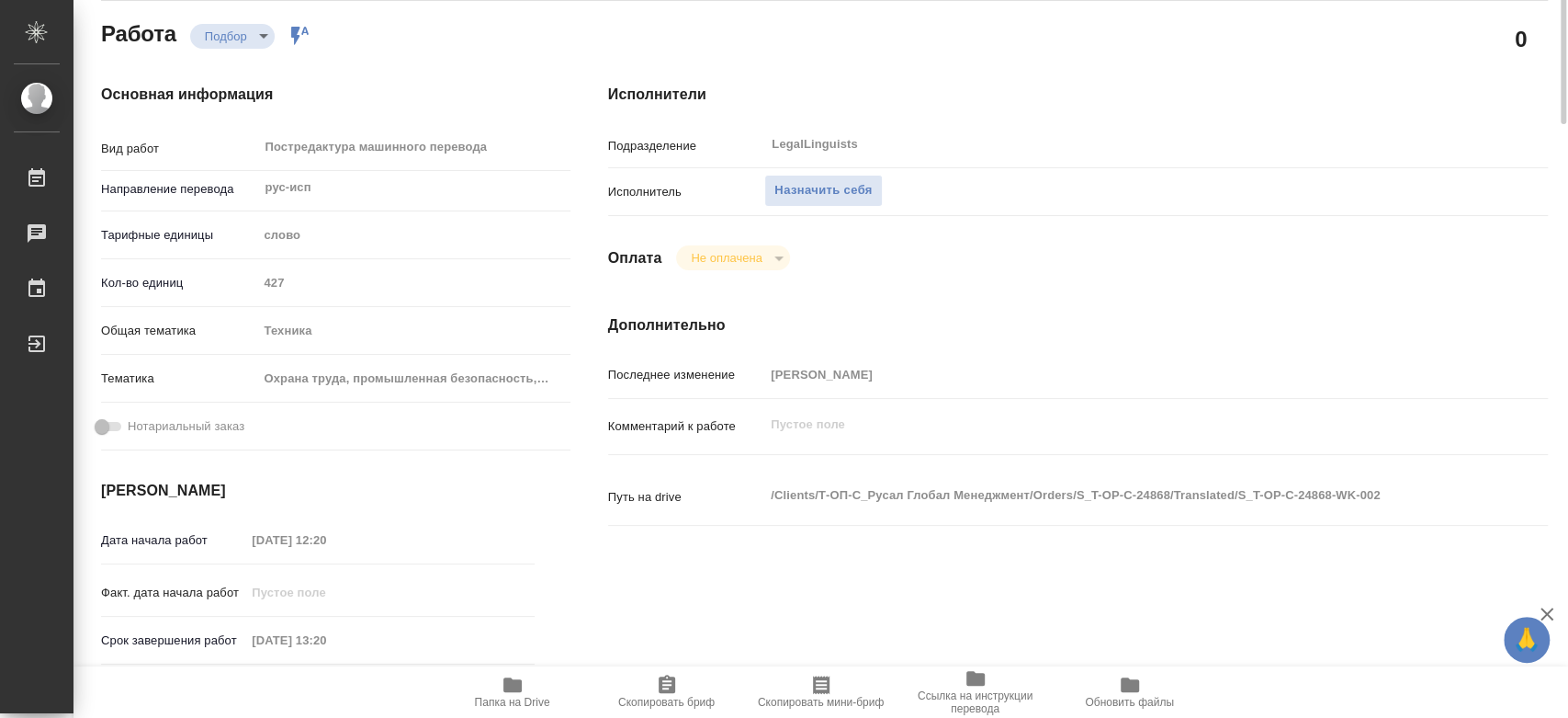
scroll to position [0, 0]
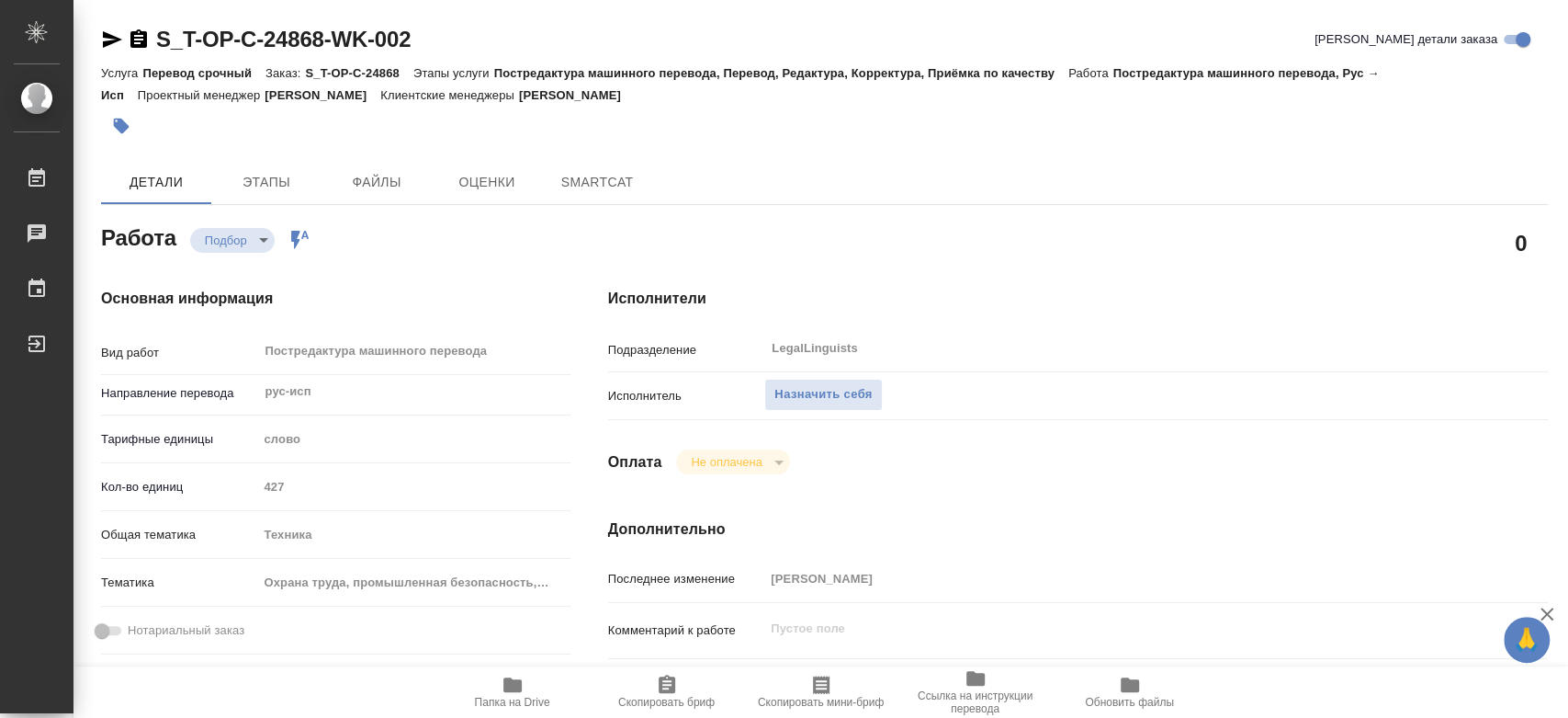
type textarea "x"
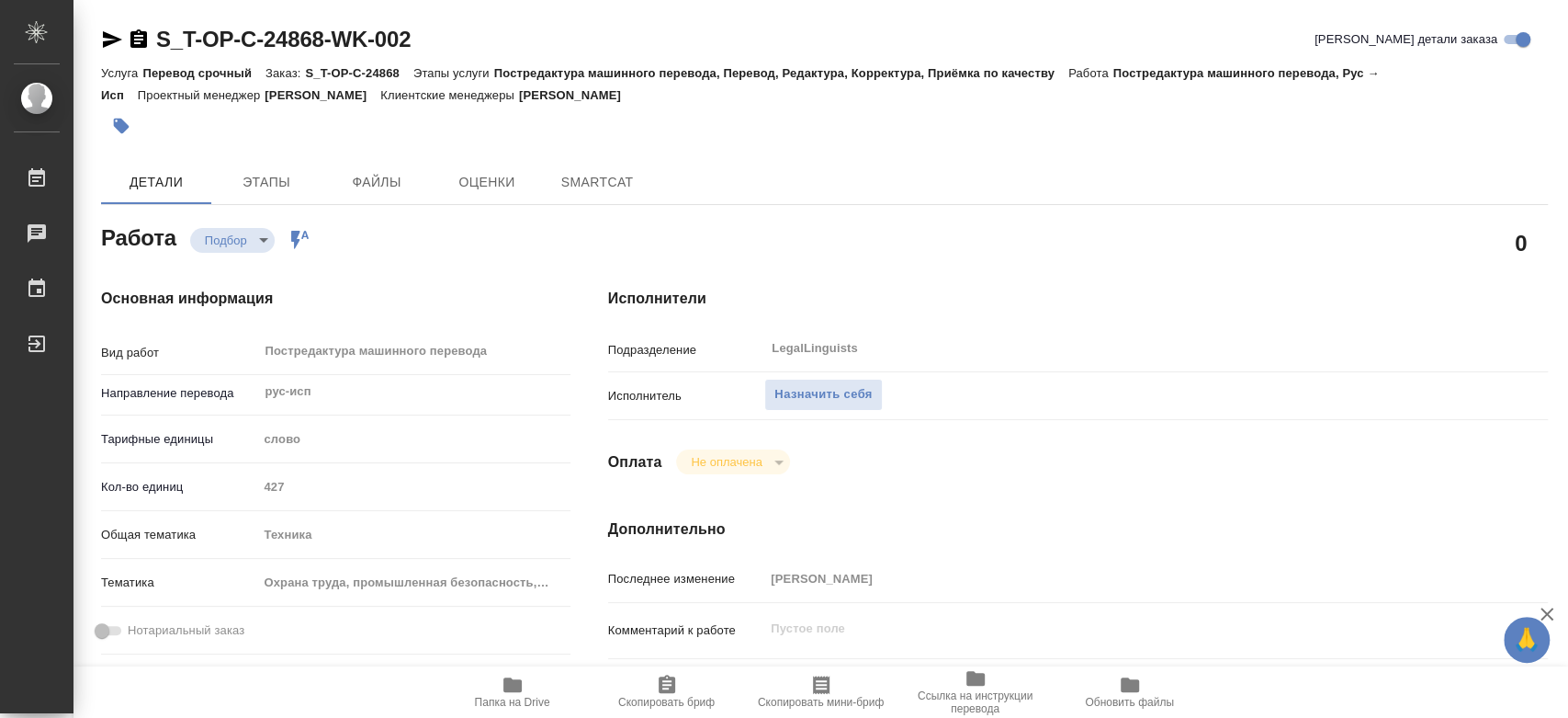
type textarea "x"
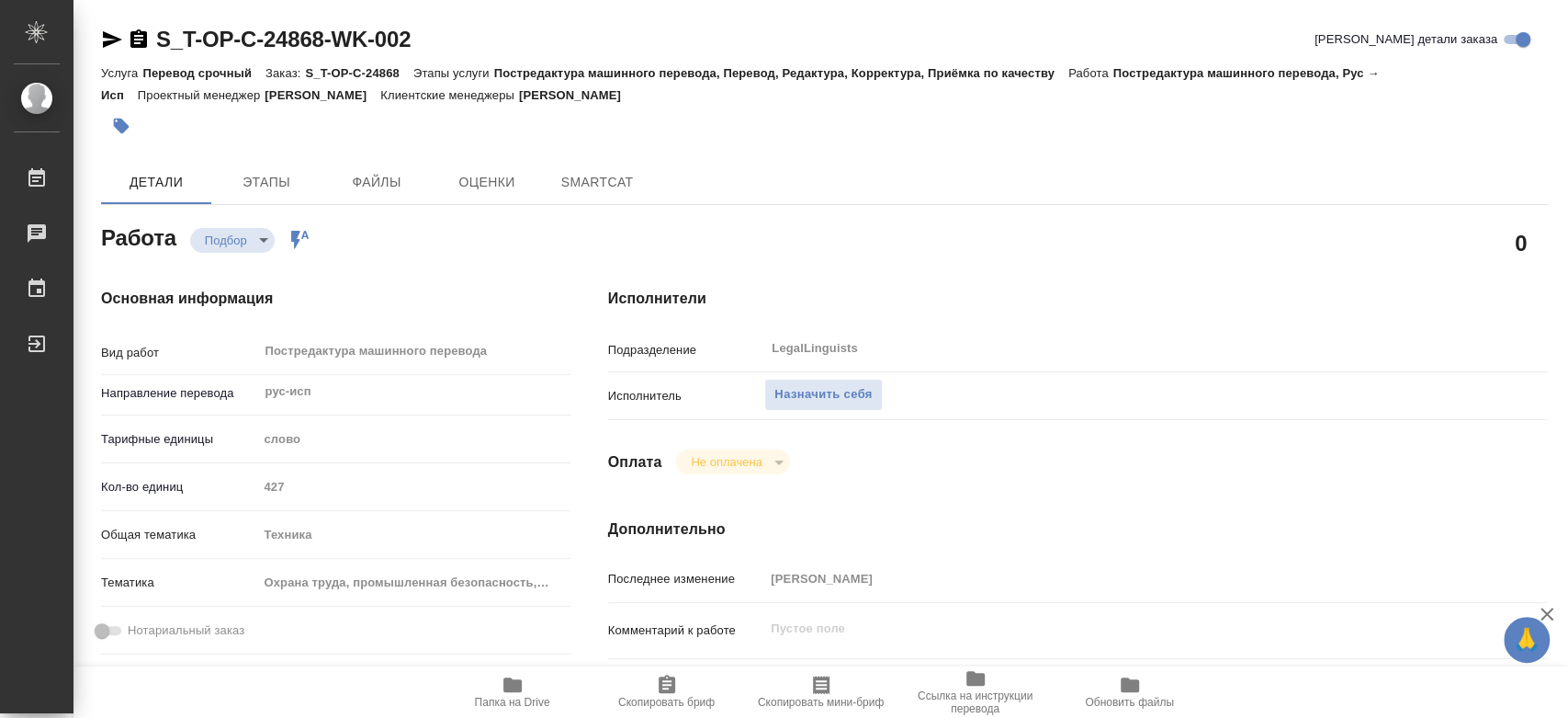
type textarea "x"
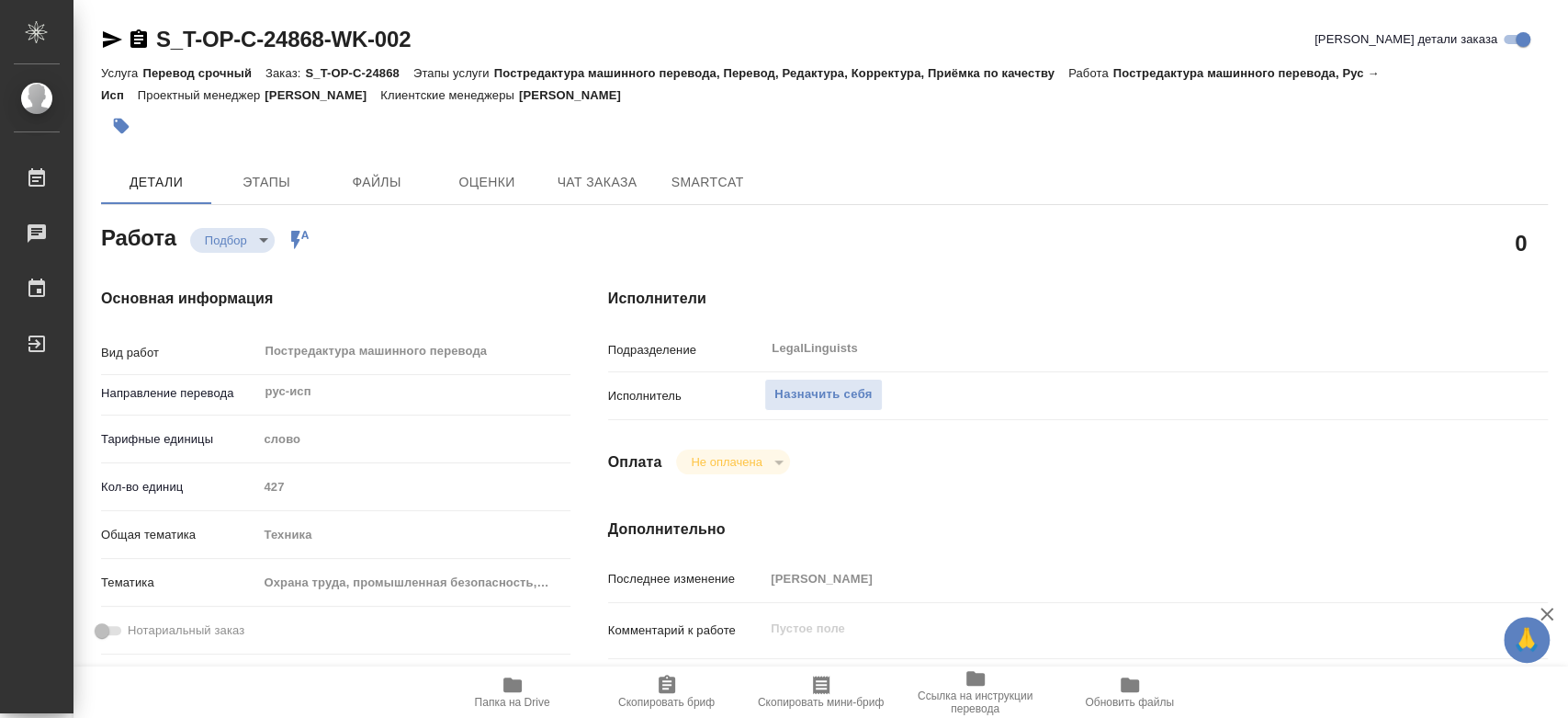
type textarea "x"
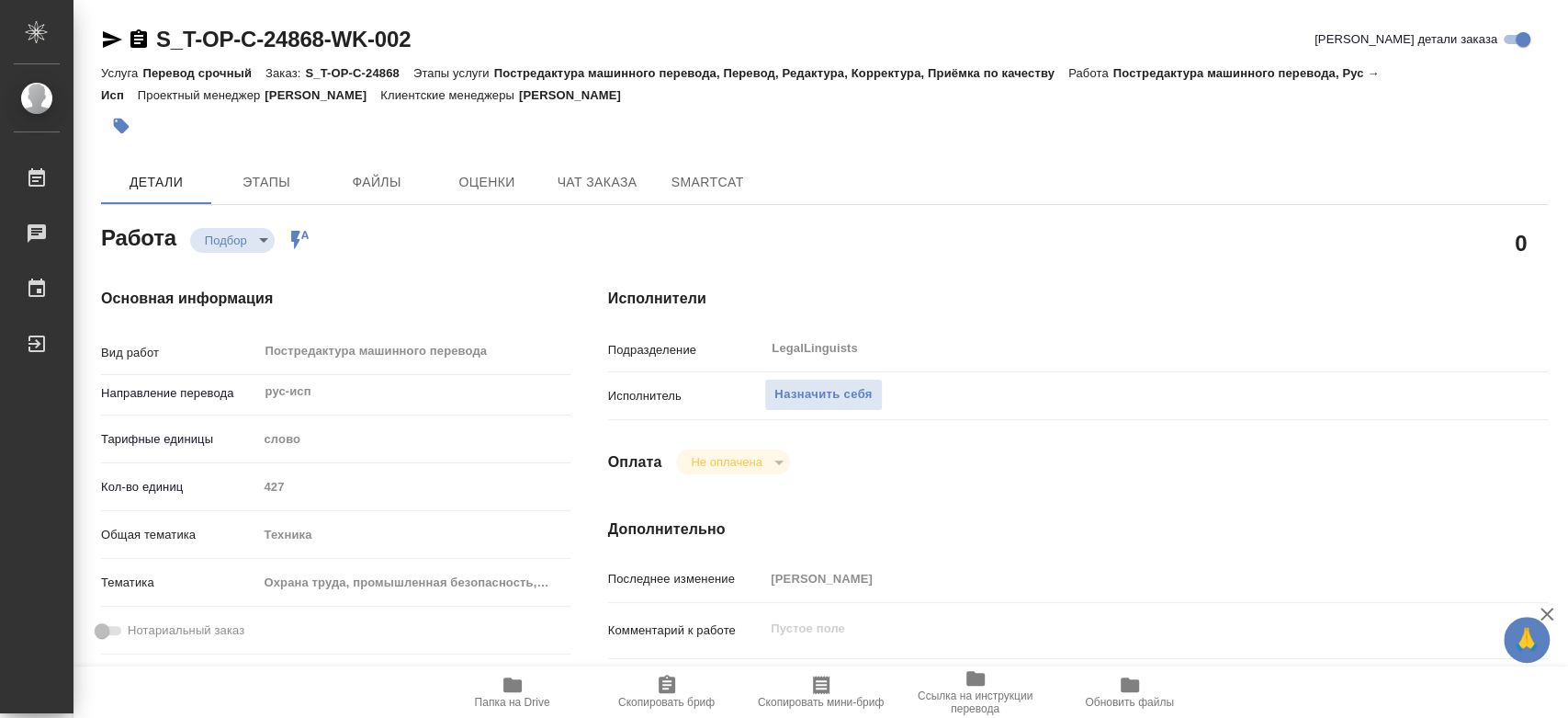
click at [513, 705] on span "Папка на Drive" at bounding box center [512, 702] width 75 height 13
type textarea "x"
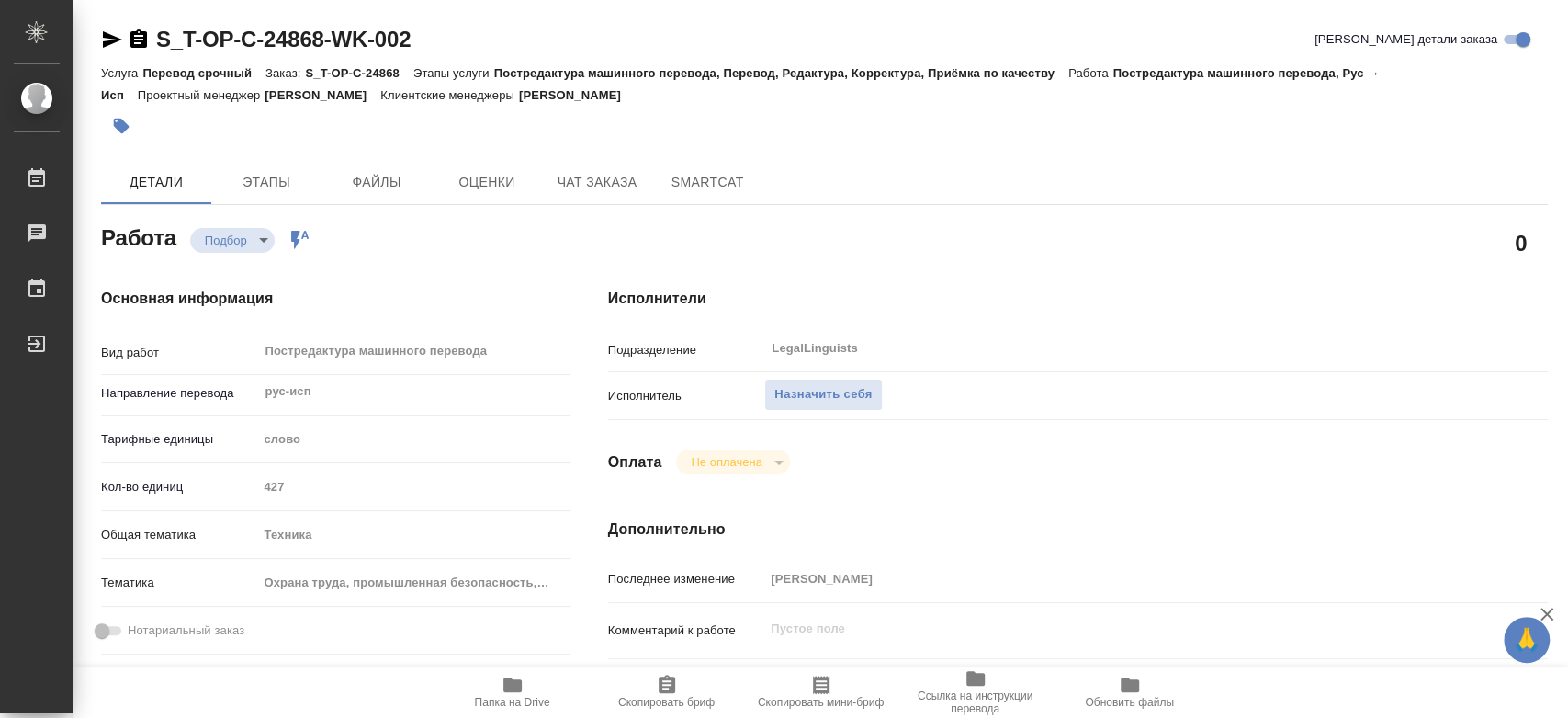
type textarea "x"
